Goal: Navigation & Orientation: Find specific page/section

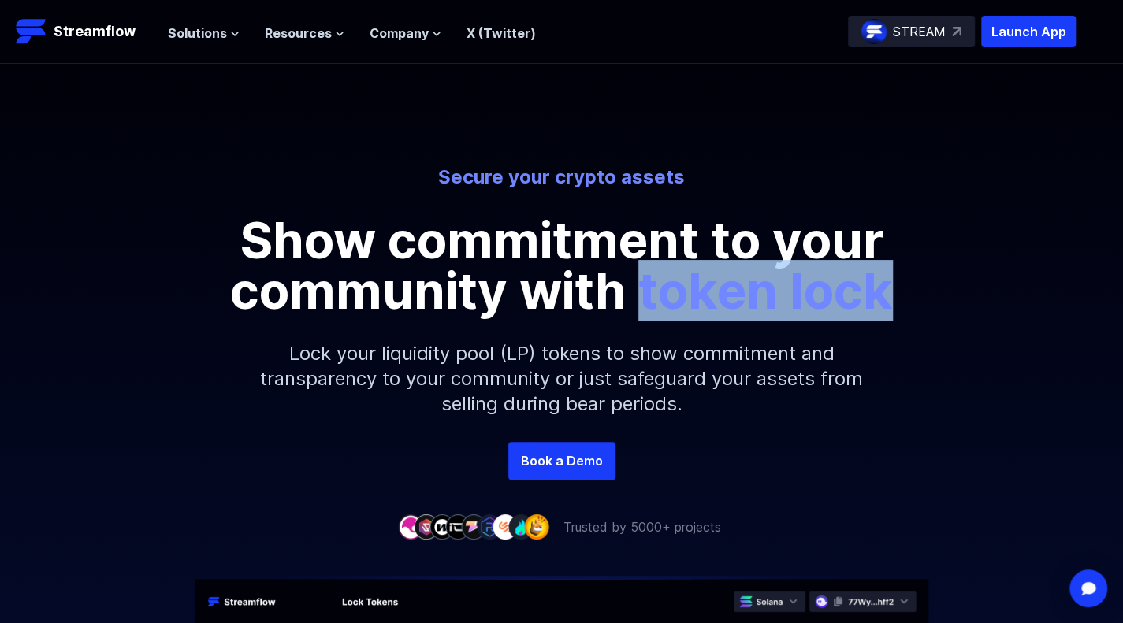
drag, startPoint x: 641, startPoint y: 295, endPoint x: 889, endPoint y: 300, distance: 247.5
click at [889, 300] on span "token lock" at bounding box center [765, 290] width 255 height 61
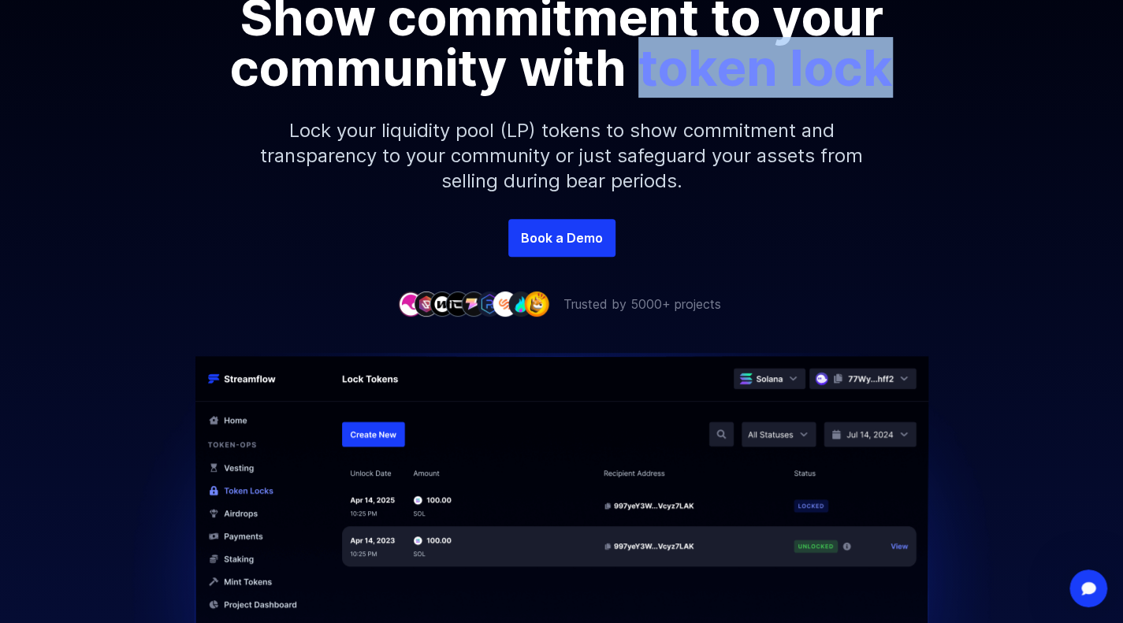
scroll to position [79, 0]
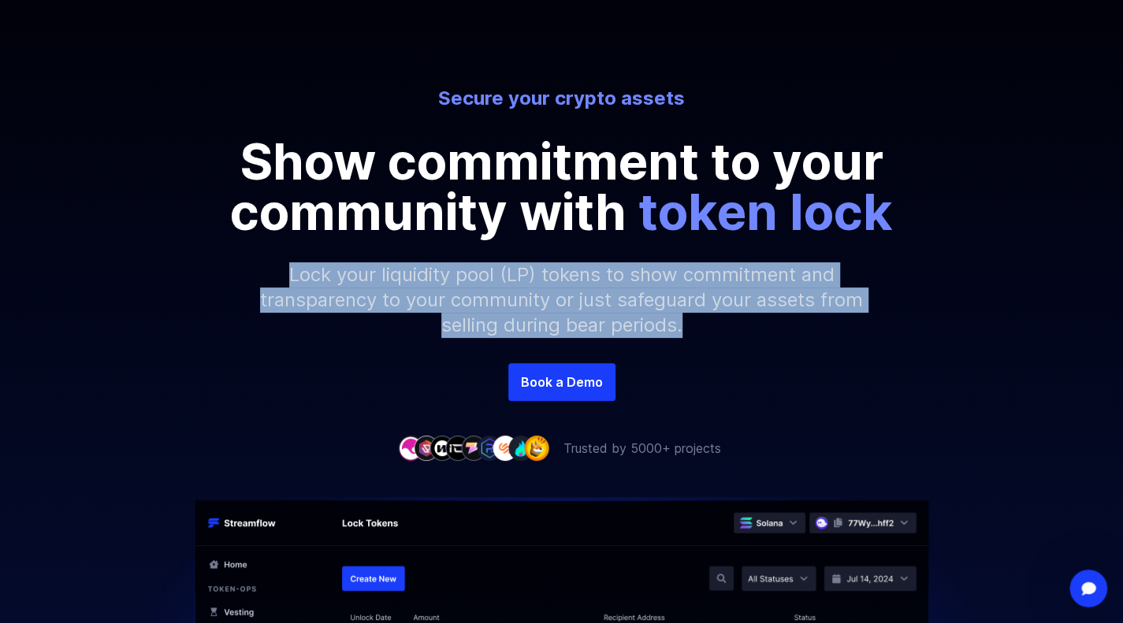
drag, startPoint x: 276, startPoint y: 280, endPoint x: 838, endPoint y: 324, distance: 564.4
click at [838, 324] on p "Lock your liquidity pool (LP) tokens to show commitment and transparency to you…" at bounding box center [562, 300] width 678 height 126
click at [645, 317] on p "Lock your liquidity pool (LP) tokens to show commitment and transparency to you…" at bounding box center [562, 300] width 678 height 126
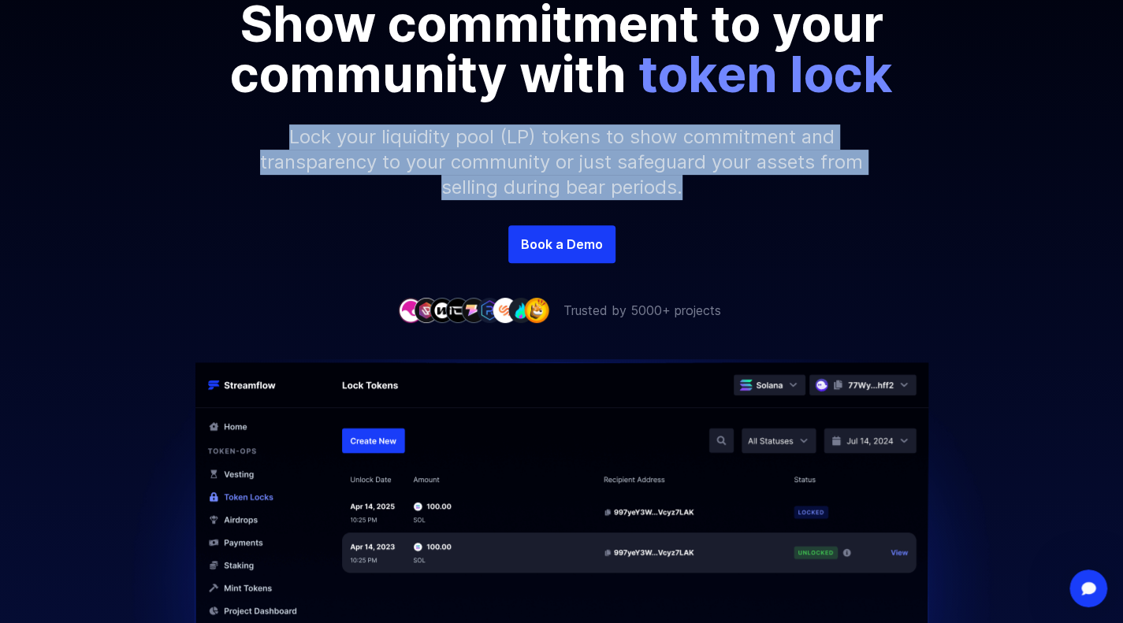
scroll to position [0, 0]
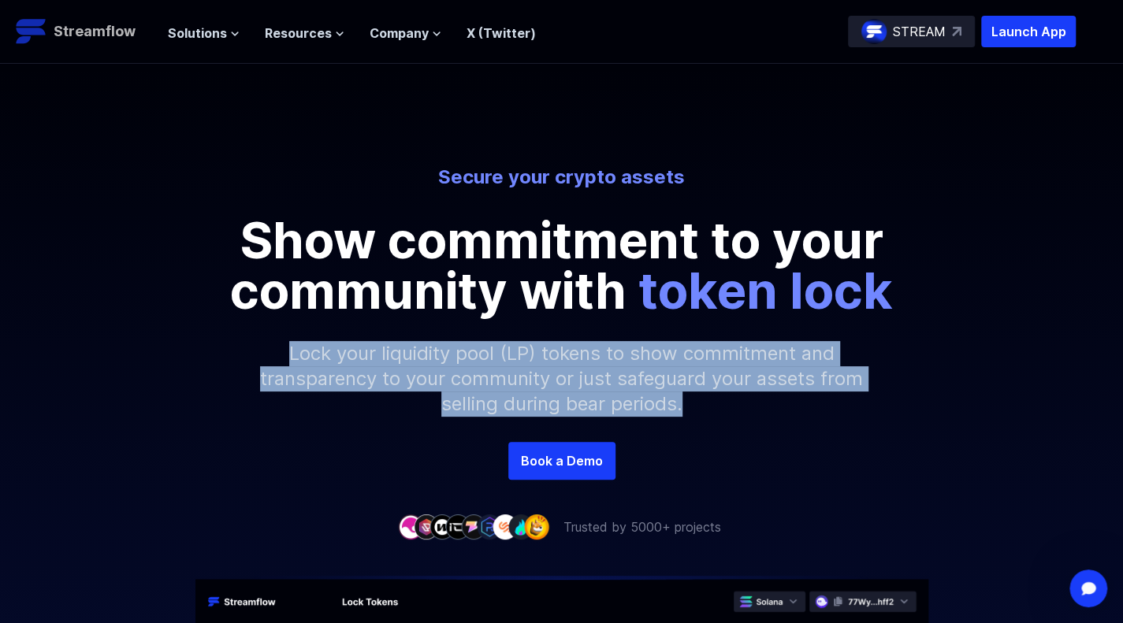
click at [127, 34] on p "Streamflow" at bounding box center [95, 31] width 82 height 22
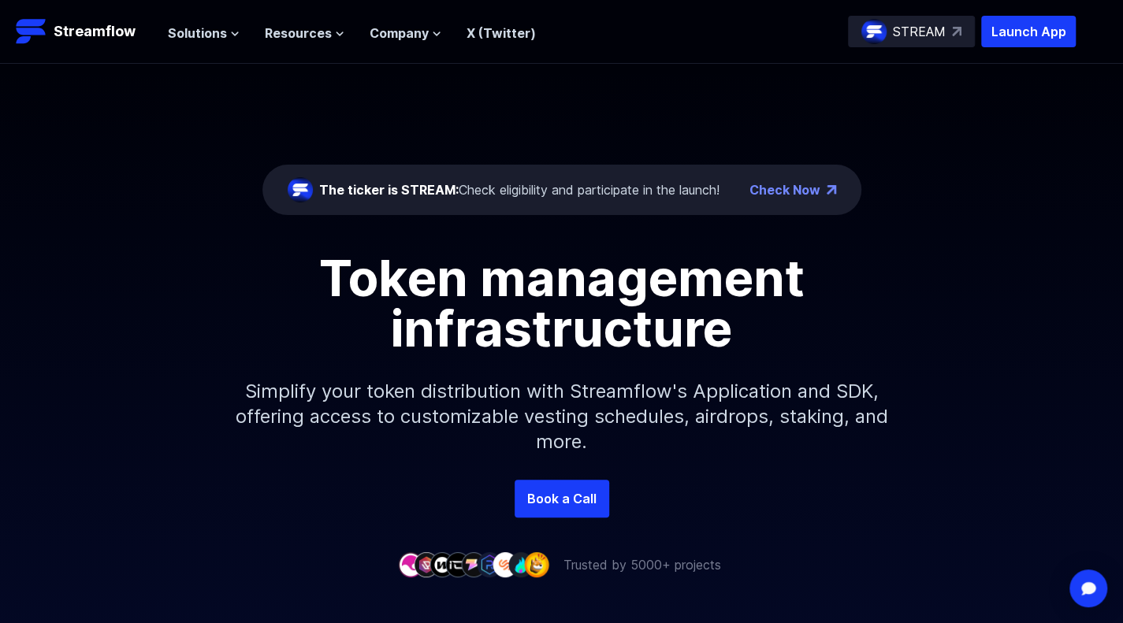
click at [897, 32] on p "STREAM" at bounding box center [919, 31] width 53 height 19
